Goal: Transaction & Acquisition: Purchase product/service

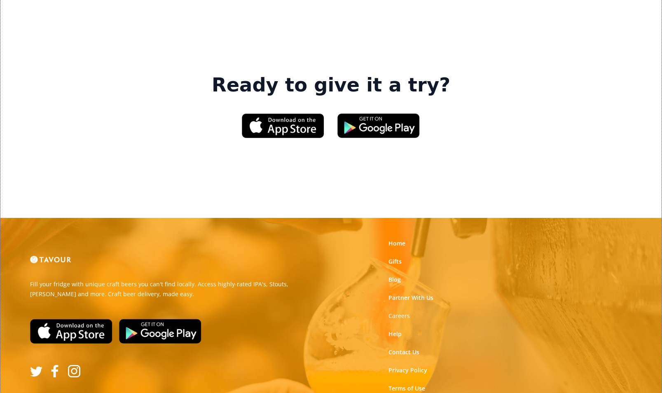
scroll to position [1255, 0]
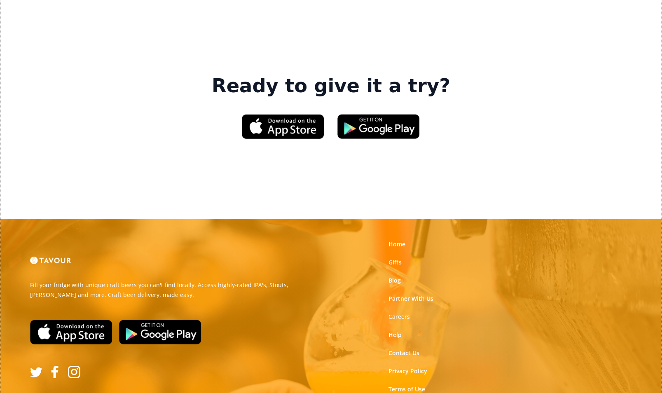
click at [394, 258] on link "Gifts" at bounding box center [394, 262] width 13 height 8
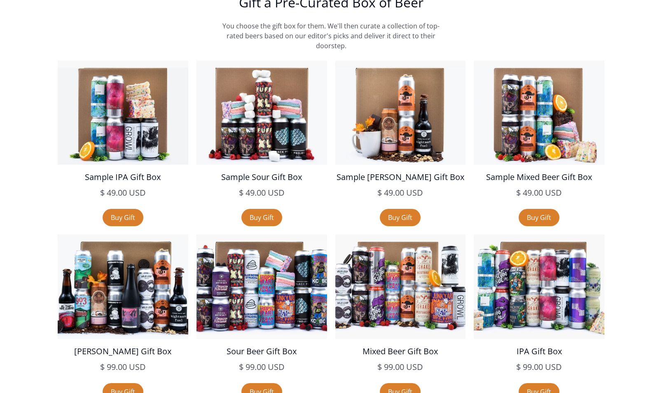
scroll to position [1439, 0]
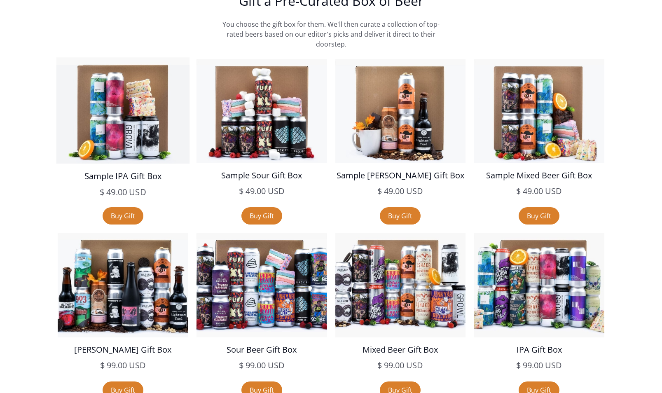
click at [141, 139] on img at bounding box center [122, 110] width 133 height 106
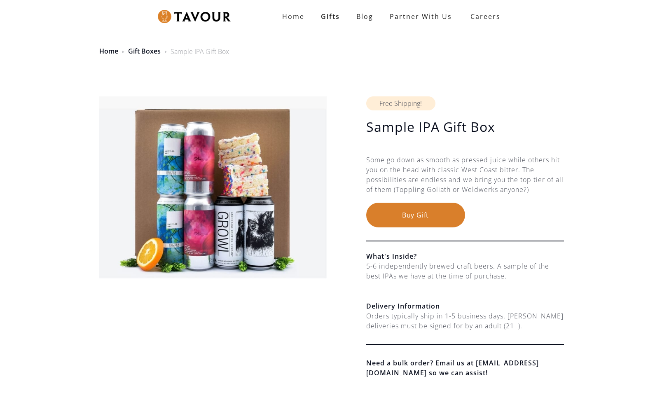
click at [402, 216] on button "Buy Gift" at bounding box center [415, 215] width 99 height 25
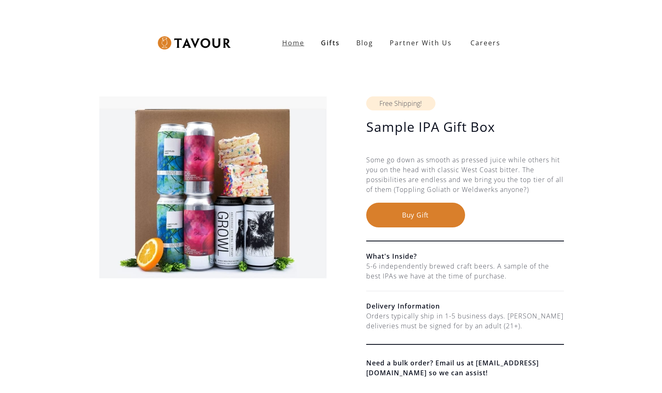
click at [298, 42] on strong "Home" at bounding box center [293, 42] width 22 height 9
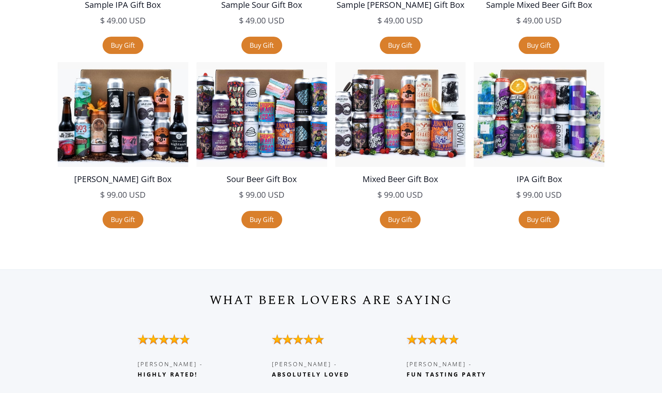
scroll to position [1610, 0]
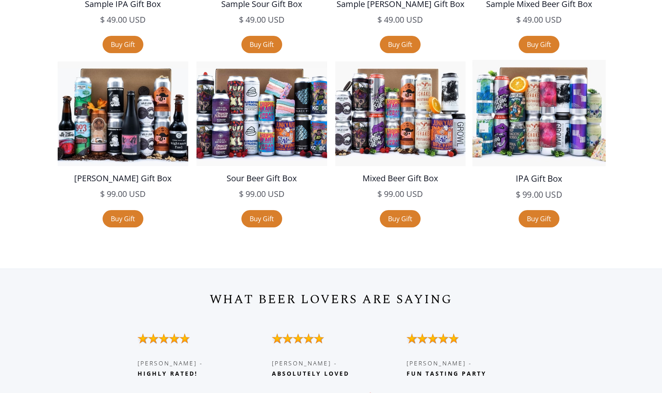
click at [543, 155] on img at bounding box center [539, 113] width 133 height 106
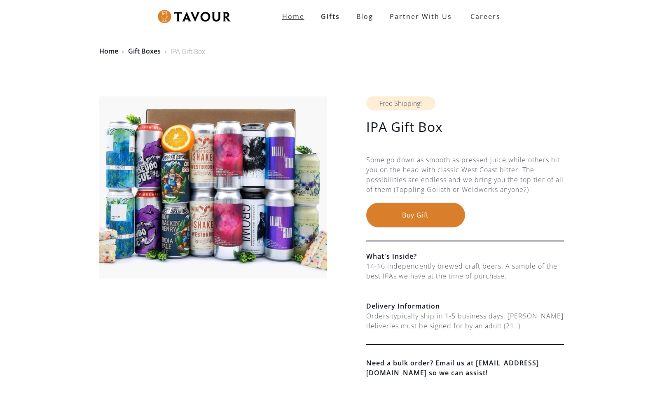
click at [294, 16] on strong "Home" at bounding box center [293, 16] width 22 height 9
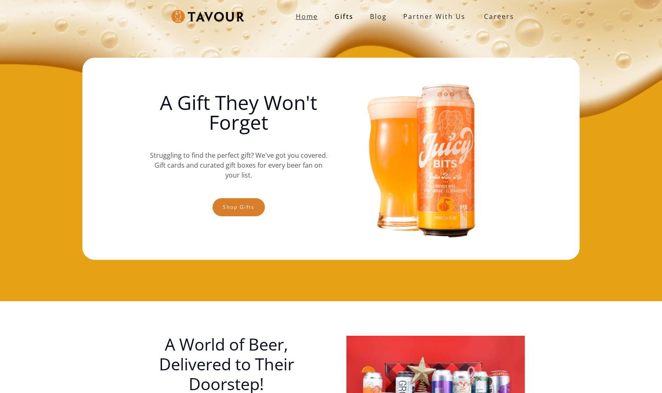
click at [310, 18] on strong "Home" at bounding box center [307, 16] width 22 height 9
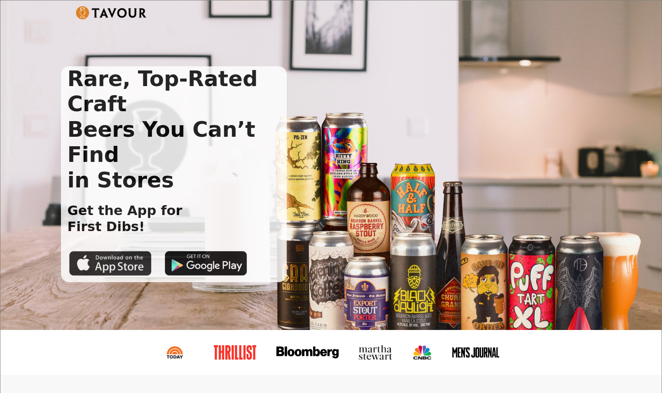
click at [113, 251] on img at bounding box center [110, 263] width 82 height 25
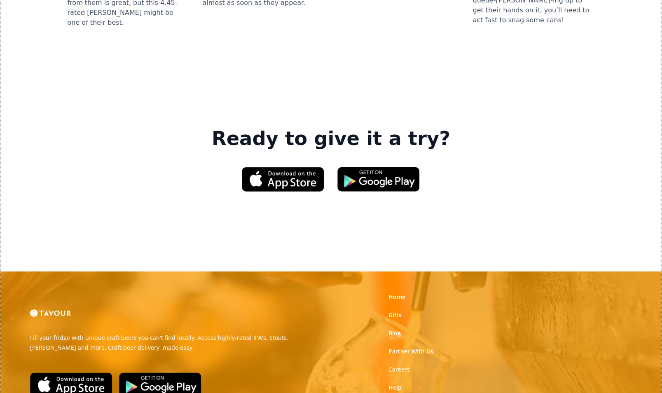
scroll to position [1249, 0]
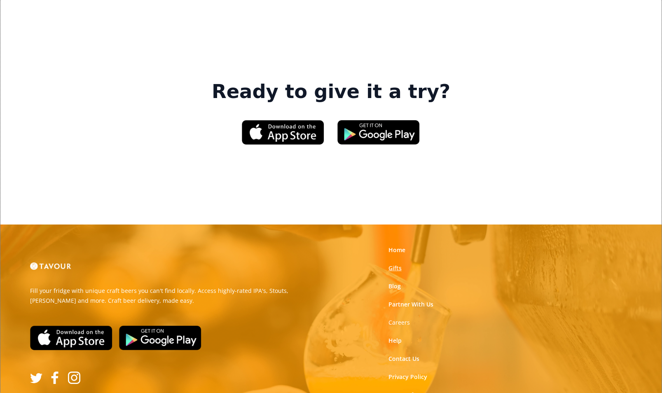
click at [393, 264] on link "Gifts" at bounding box center [394, 268] width 13 height 8
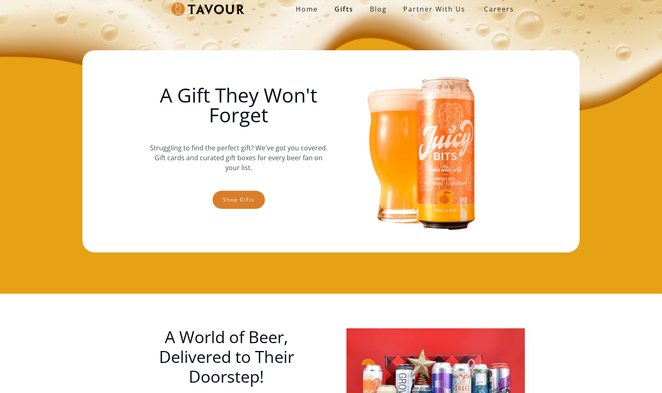
scroll to position [8, 0]
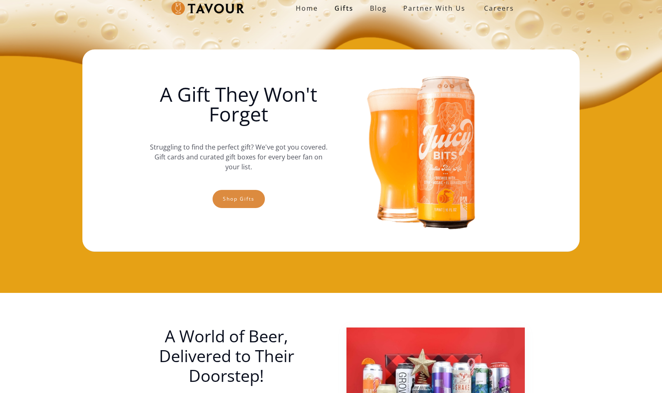
click at [245, 201] on link "Shop gifts" at bounding box center [239, 199] width 52 height 18
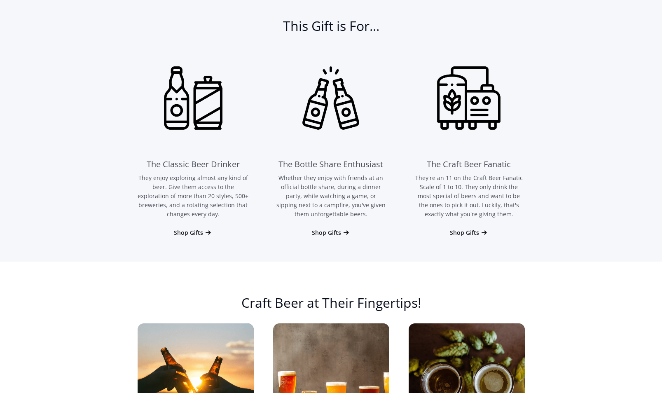
scroll to position [523, 0]
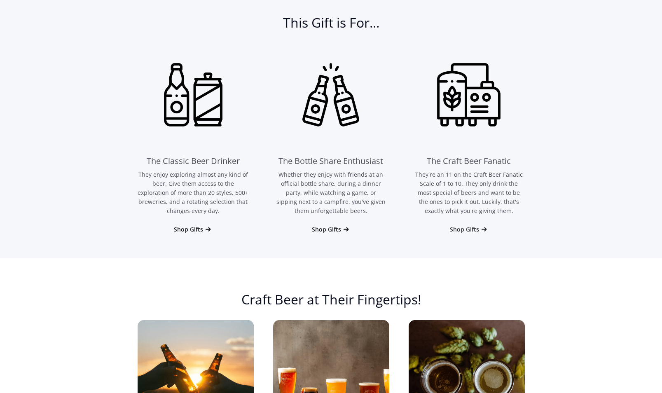
click at [473, 229] on div "Shop Gifts" at bounding box center [464, 229] width 29 height 8
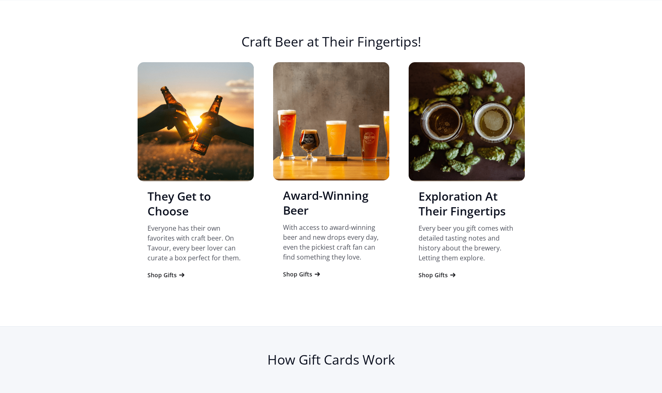
scroll to position [781, 0]
click at [307, 275] on div "Shop Gifts" at bounding box center [297, 274] width 29 height 8
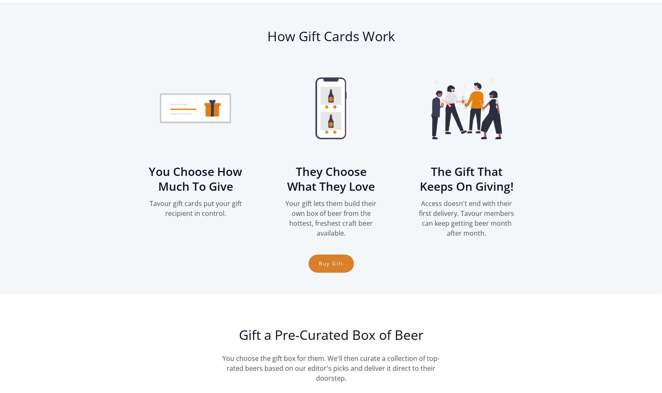
scroll to position [1107, 0]
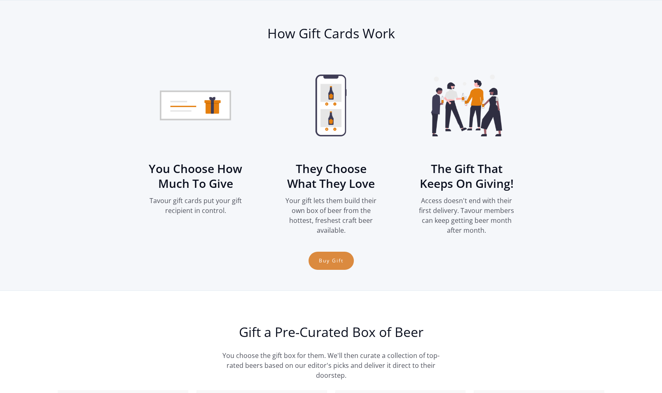
click at [334, 266] on link "Buy Gift" at bounding box center [331, 261] width 45 height 18
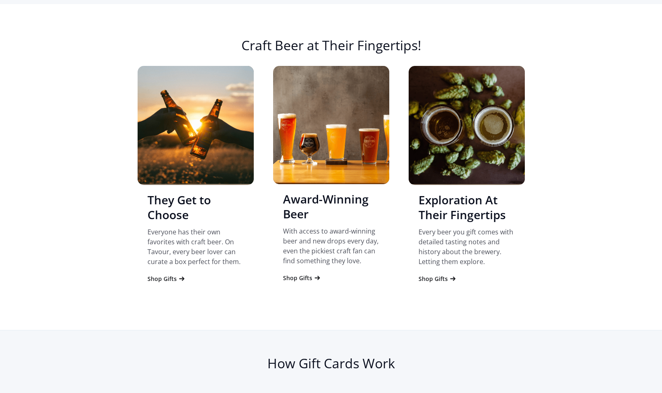
scroll to position [775, 0]
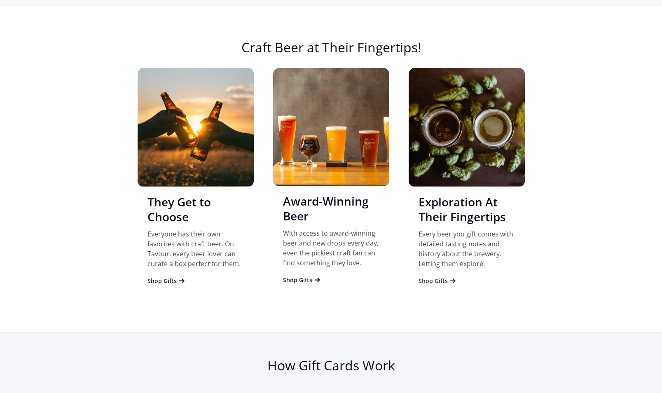
click at [440, 280] on div "Shop Gifts" at bounding box center [433, 281] width 29 height 8
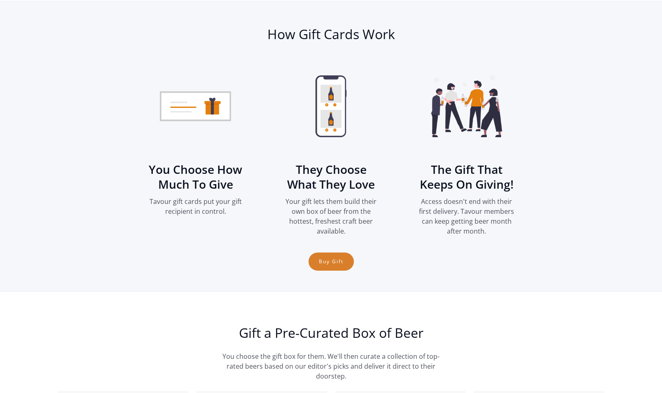
scroll to position [1107, 0]
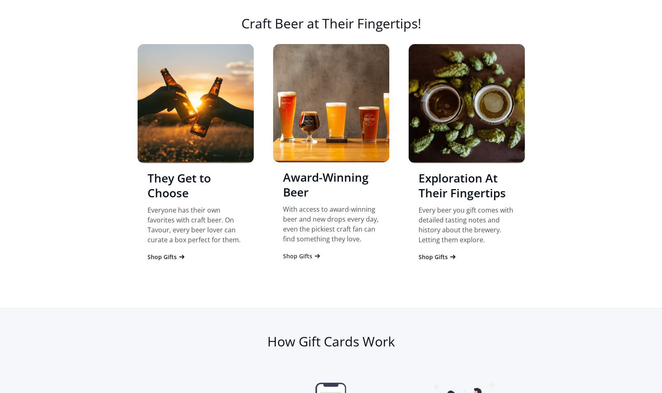
click at [295, 258] on div "Shop Gifts" at bounding box center [297, 256] width 29 height 8
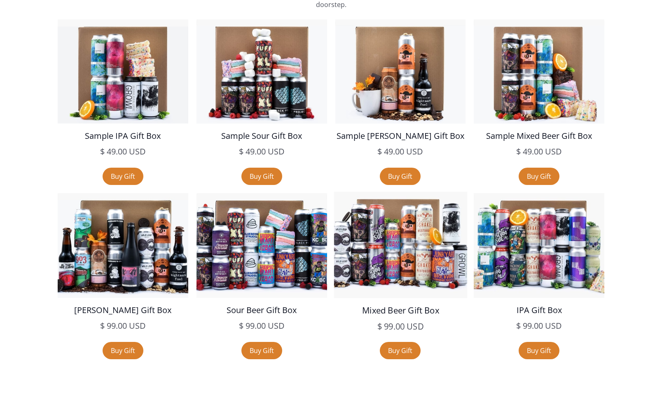
scroll to position [1474, 0]
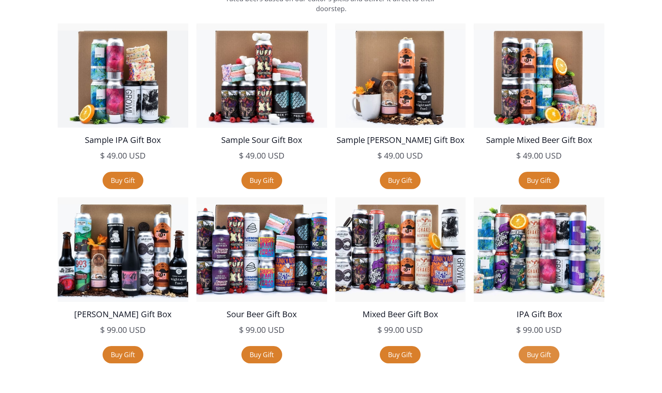
click at [536, 357] on link "Buy Gift" at bounding box center [539, 354] width 41 height 17
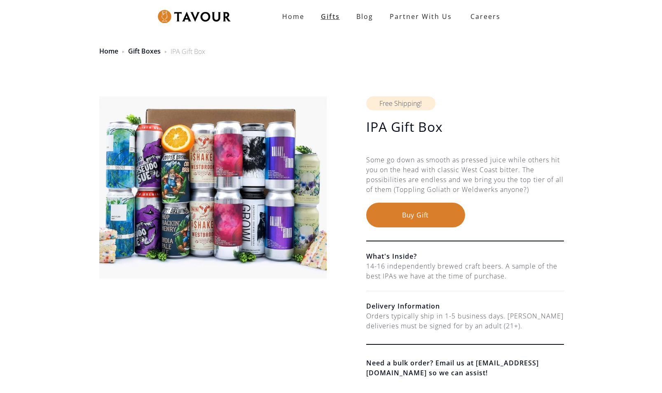
click at [328, 16] on link "Gifts" at bounding box center [330, 16] width 35 height 16
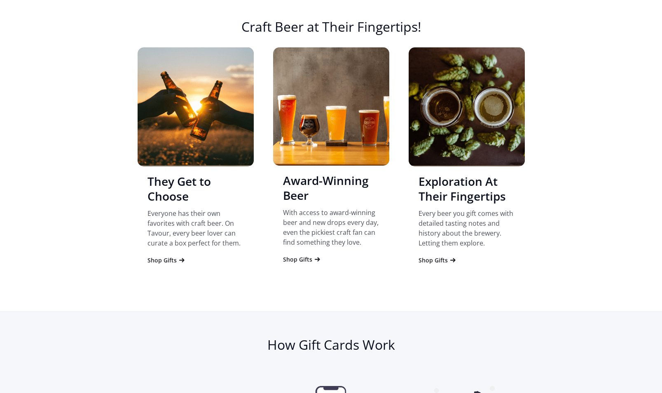
scroll to position [796, 0]
click at [160, 260] on div "Shop Gifts" at bounding box center [161, 260] width 29 height 8
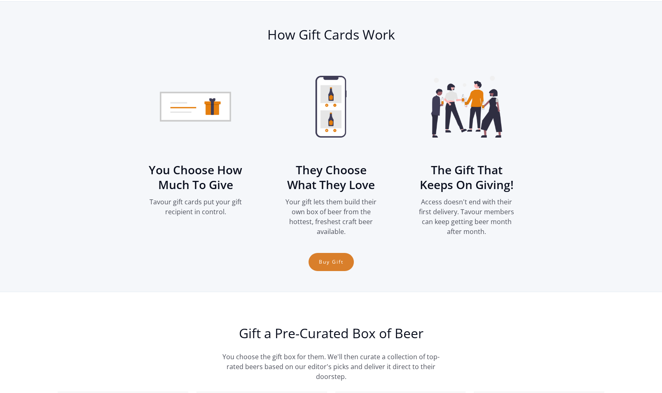
scroll to position [1107, 0]
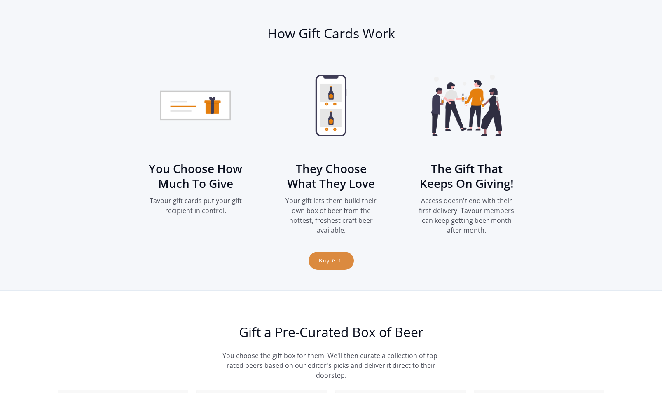
click at [342, 262] on link "Buy Gift" at bounding box center [331, 261] width 45 height 18
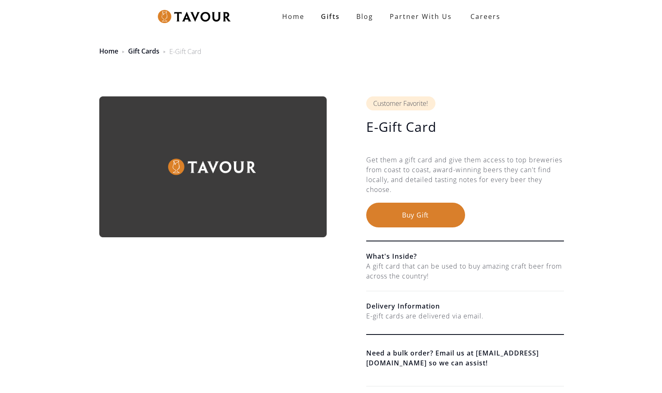
click at [407, 218] on button "Buy Gift" at bounding box center [415, 215] width 99 height 25
